Goal: Navigation & Orientation: Find specific page/section

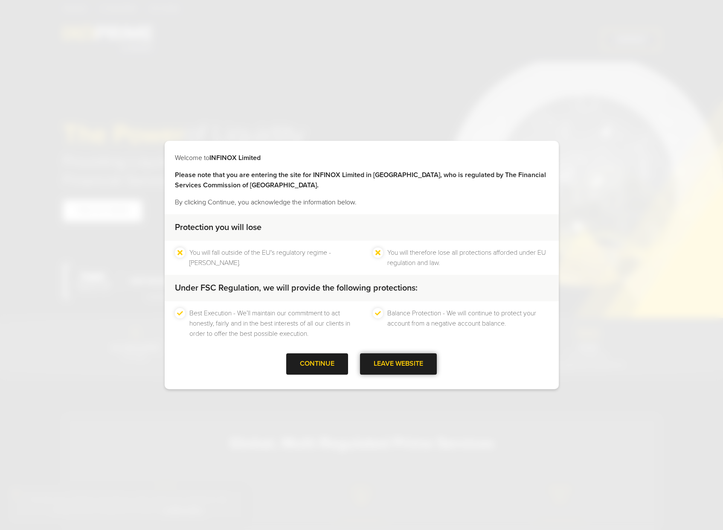
click at [392, 367] on div "LEAVE WEBSITE" at bounding box center [398, 363] width 77 height 21
click at [331, 364] on div "CONTINUE" at bounding box center [317, 363] width 62 height 21
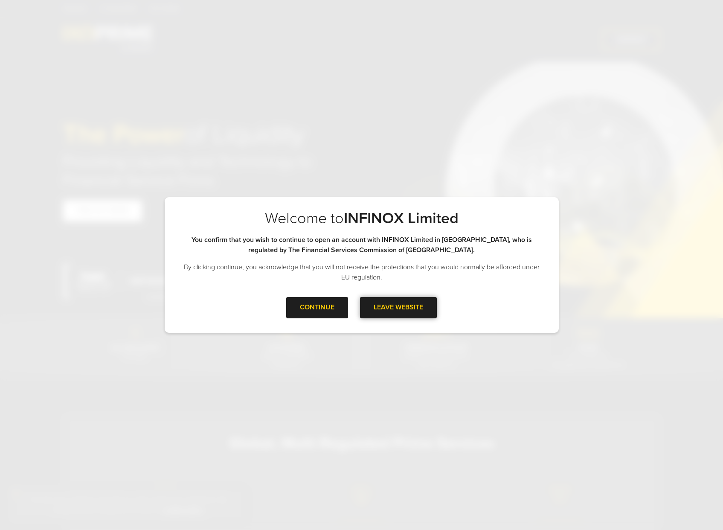
drag, startPoint x: 316, startPoint y: 310, endPoint x: 398, endPoint y: 309, distance: 81.9
click at [398, 309] on div "CONTINUE LEAVE WEBSITE" at bounding box center [362, 311] width 394 height 28
drag, startPoint x: 418, startPoint y: 314, endPoint x: 65, endPoint y: -31, distance: 493.4
click at [317, 308] on div at bounding box center [317, 308] width 0 height 0
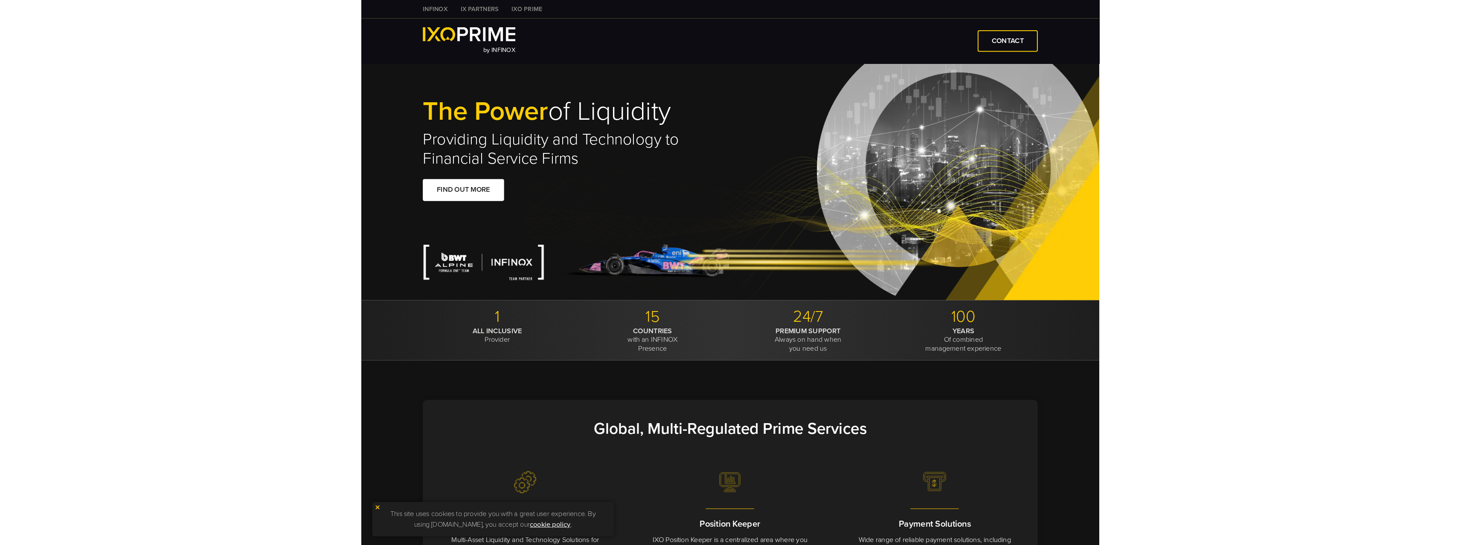
scroll to position [171, 0]
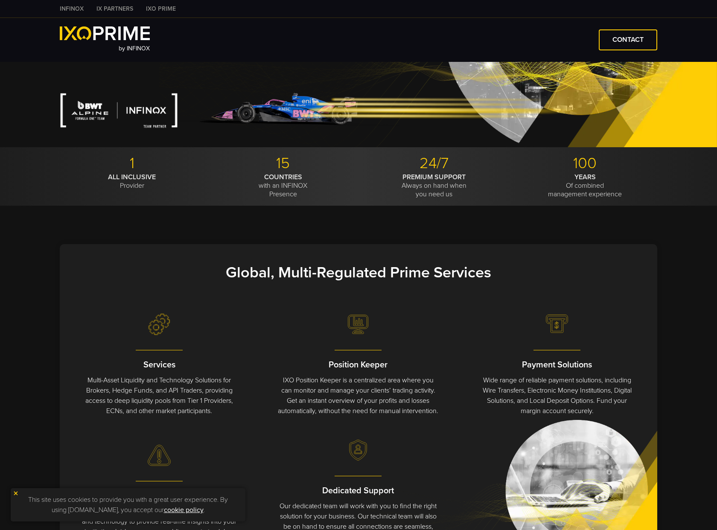
click at [159, 12] on link "IXO PRIME" at bounding box center [160, 8] width 43 height 9
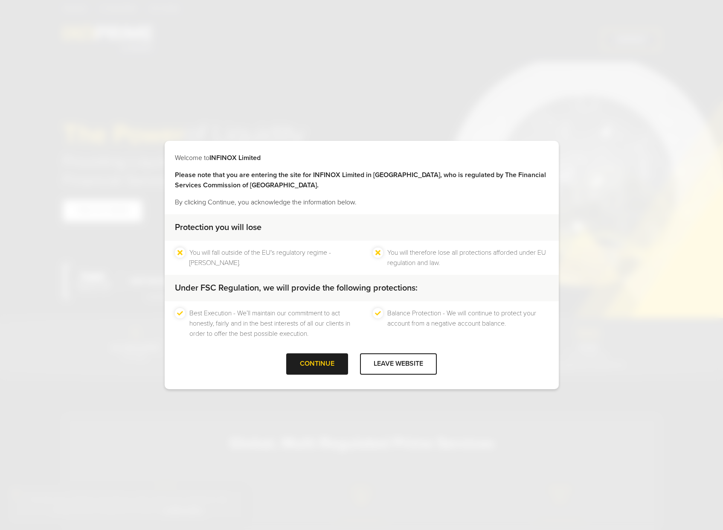
click at [585, 152] on div "Welcome to INFINOX Limited Please note that you are entering the site for INFIN…" at bounding box center [361, 265] width 723 height 530
click at [337, 360] on div "CONTINUE" at bounding box center [317, 363] width 62 height 21
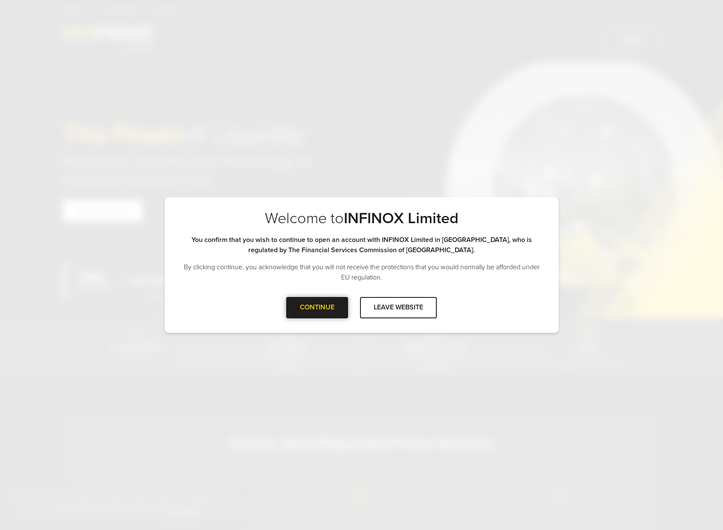
click at [317, 308] on div at bounding box center [317, 308] width 0 height 0
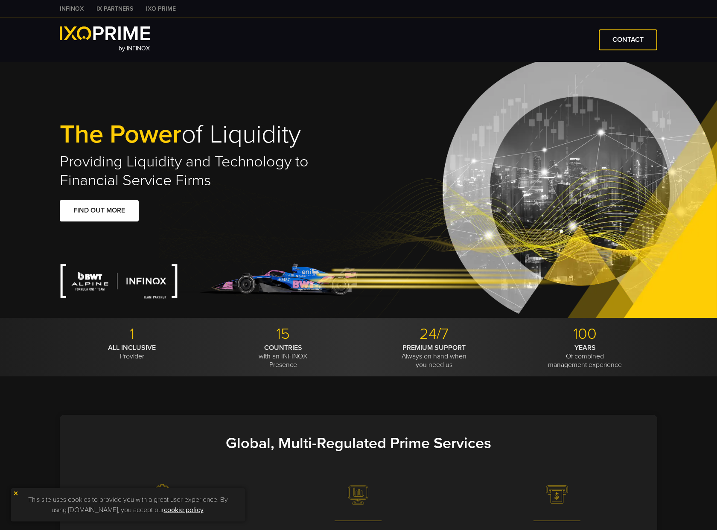
click at [162, 7] on link "IXO PRIME" at bounding box center [160, 8] width 43 height 9
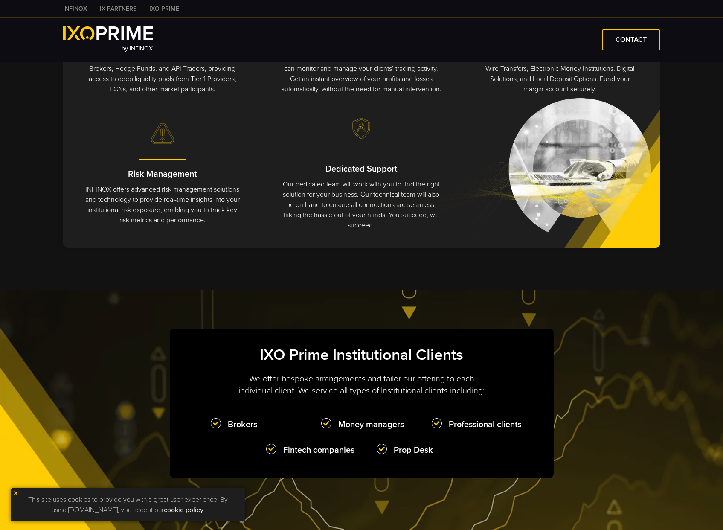
scroll to position [512, 0]
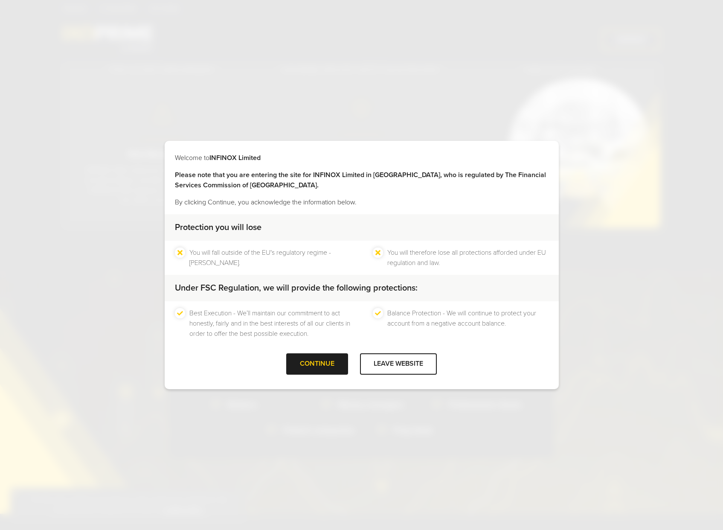
type input "***"
click at [317, 364] on div at bounding box center [317, 364] width 0 height 0
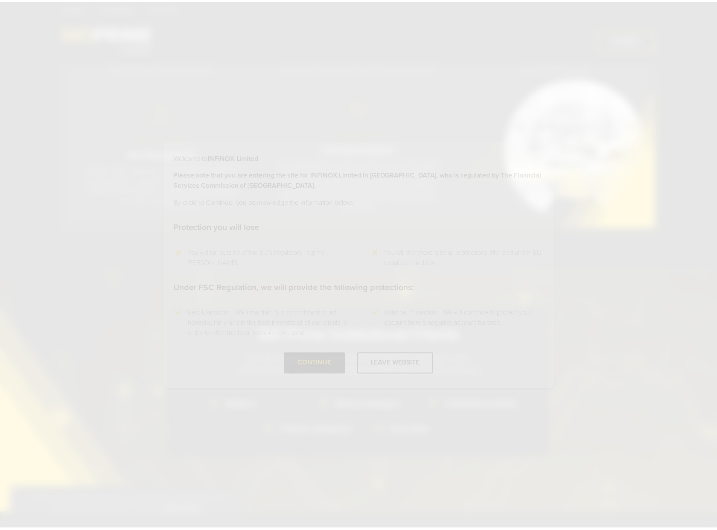
scroll to position [0, 0]
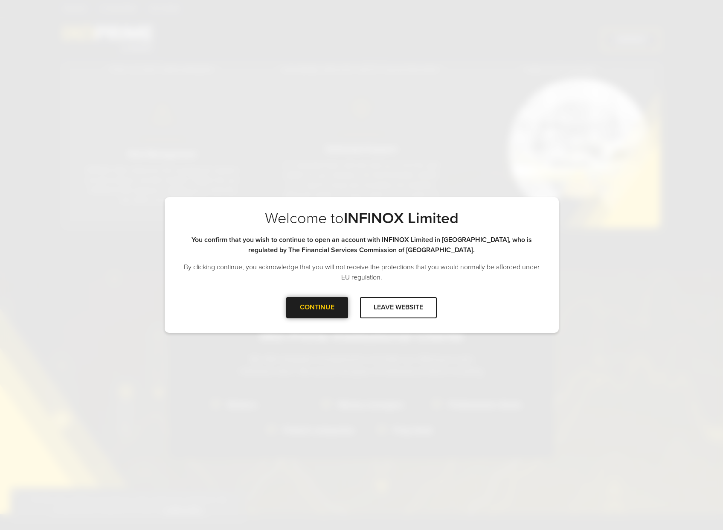
click at [299, 297] on div "CONTINUE" at bounding box center [317, 307] width 62 height 21
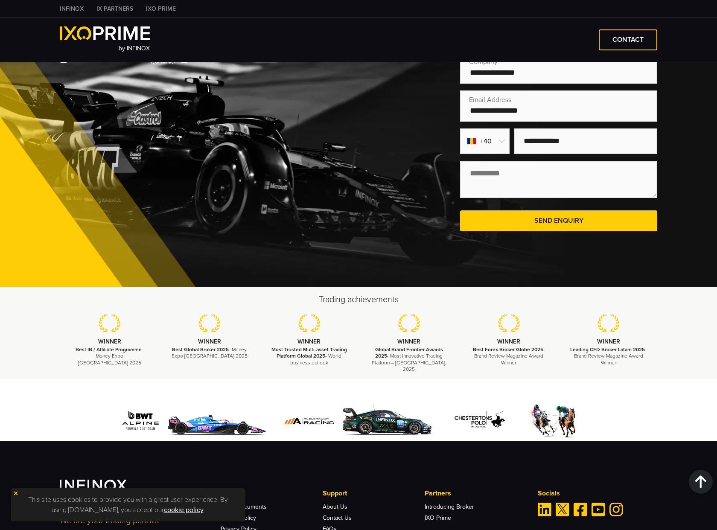
scroll to position [1853, 0]
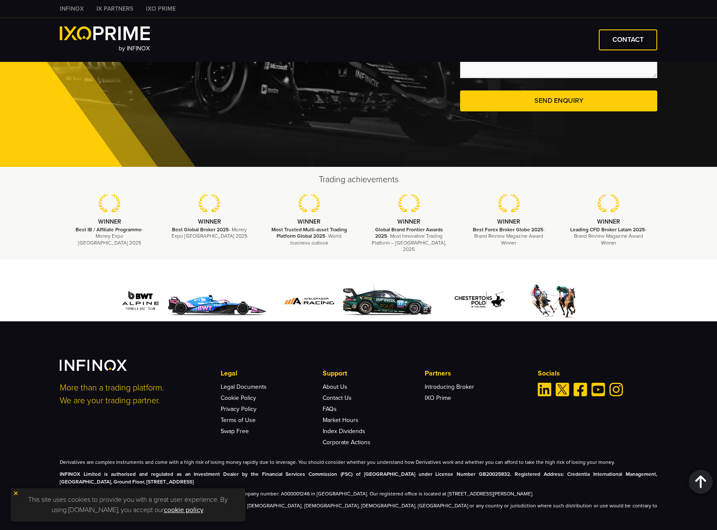
drag, startPoint x: 628, startPoint y: 479, endPoint x: 495, endPoint y: 471, distance: 132.9
click at [482, 474] on div "Derivatives are complex instruments and come with a high risk of losing money r…" at bounding box center [358, 487] width 597 height 59
click at [495, 471] on p "INFINOX Limited is authorised and regulated as an Investment Dealer by the Fina…" at bounding box center [358, 477] width 597 height 15
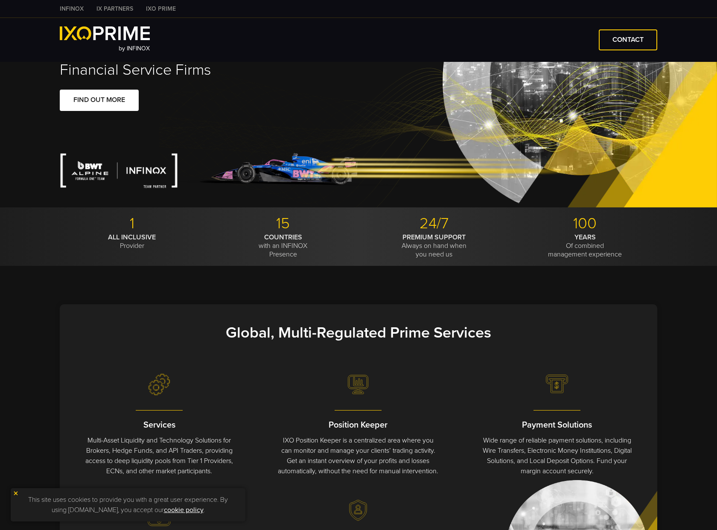
scroll to position [0, 0]
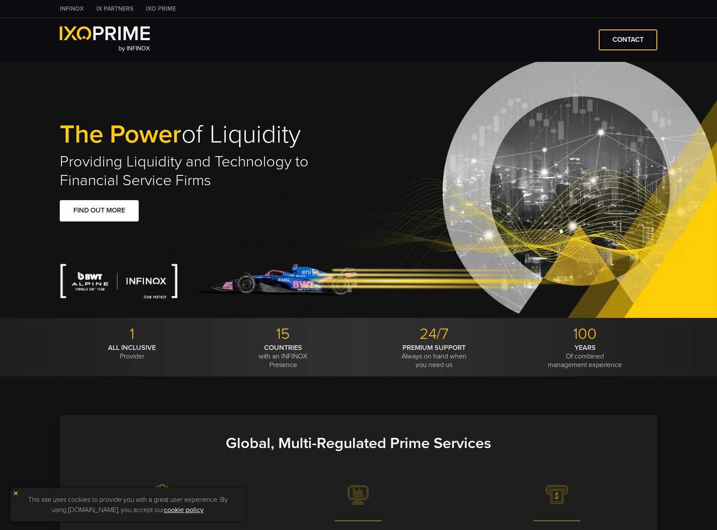
click at [128, 32] on img at bounding box center [105, 33] width 90 height 14
type input "***"
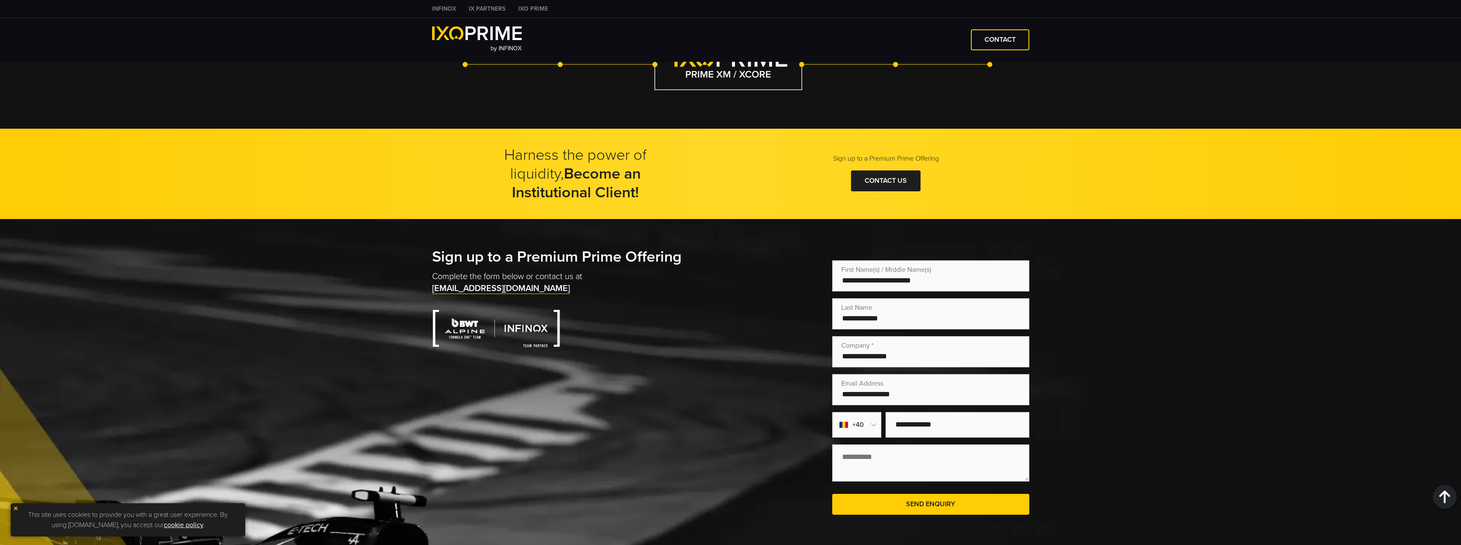
scroll to position [1450, 0]
